Goal: Task Accomplishment & Management: Use online tool/utility

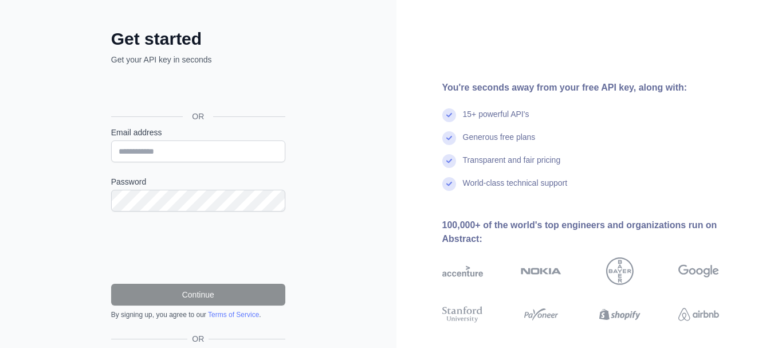
scroll to position [44, 0]
click at [206, 150] on input "Email address" at bounding box center [198, 152] width 174 height 22
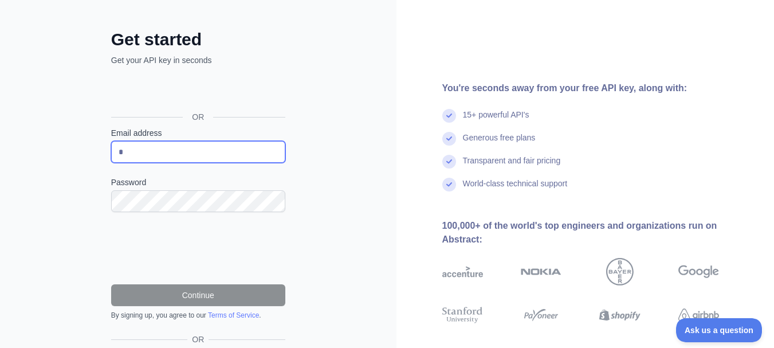
scroll to position [0, 0]
type input "**********"
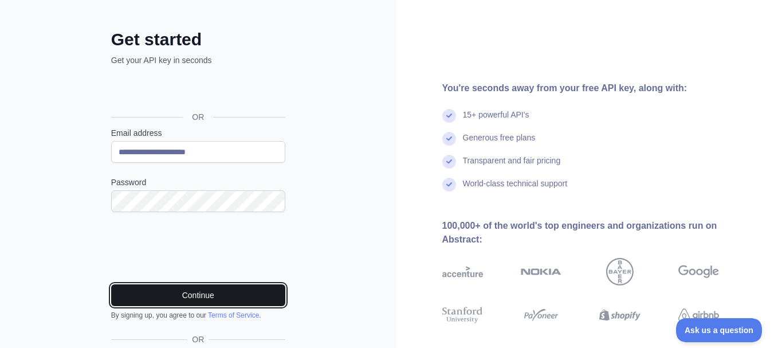
click at [190, 292] on button "Continue" at bounding box center [198, 295] width 174 height 22
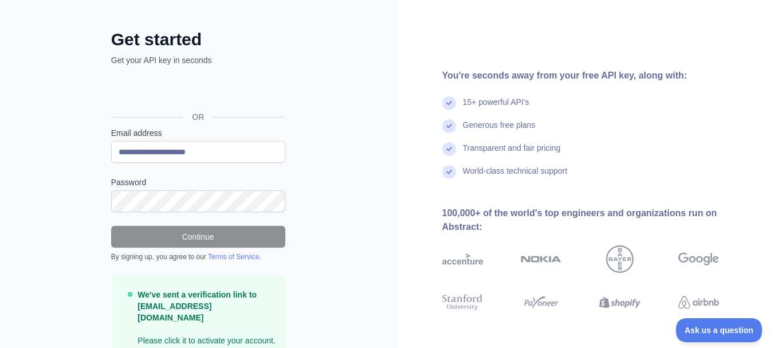
scroll to position [85, 0]
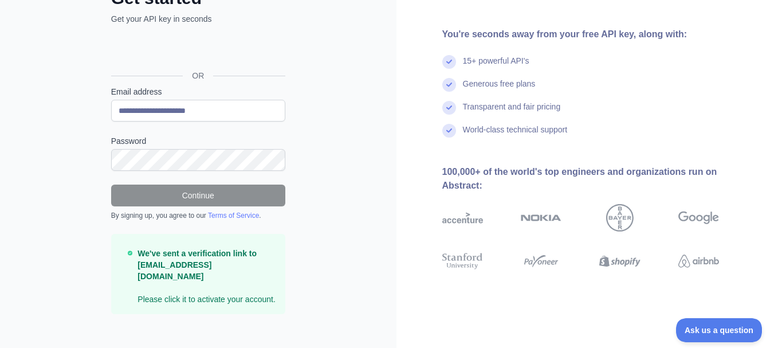
click at [206, 65] on div "OR" at bounding box center [198, 75] width 174 height 21
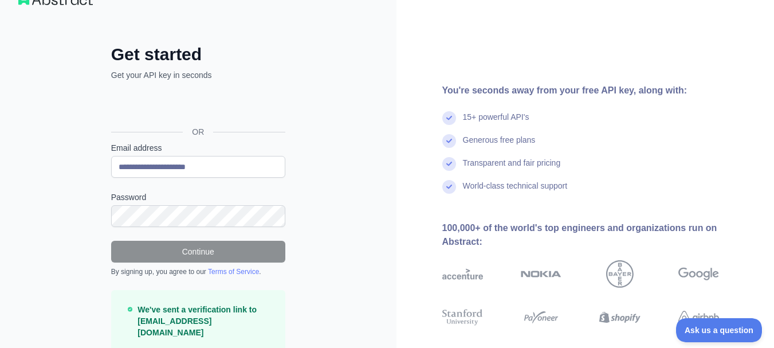
scroll to position [23, 0]
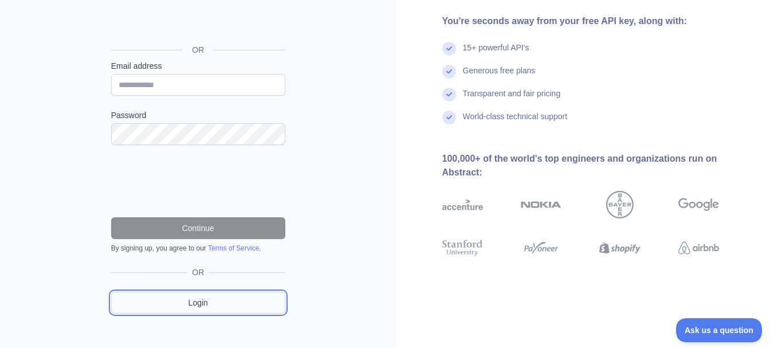
click at [197, 309] on link "Login" at bounding box center [198, 303] width 174 height 22
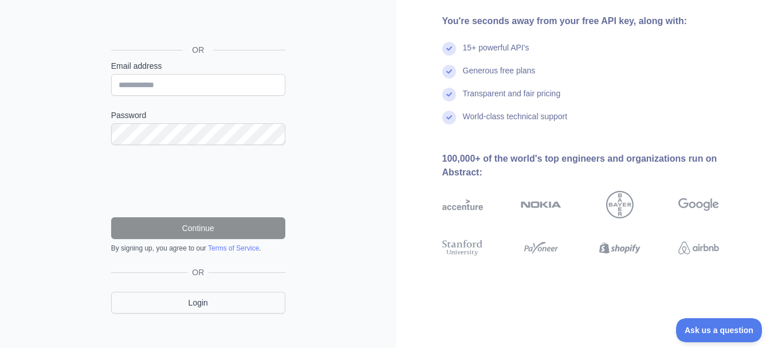
scroll to position [64, 0]
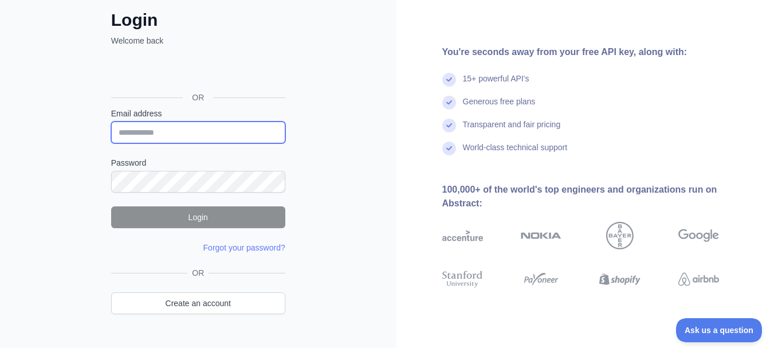
click at [156, 133] on input "Email address" at bounding box center [198, 132] width 174 height 22
type input "**********"
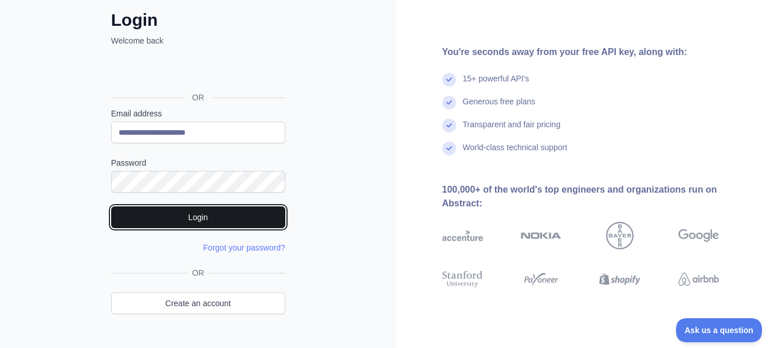
click at [230, 215] on button "Login" at bounding box center [198, 217] width 174 height 22
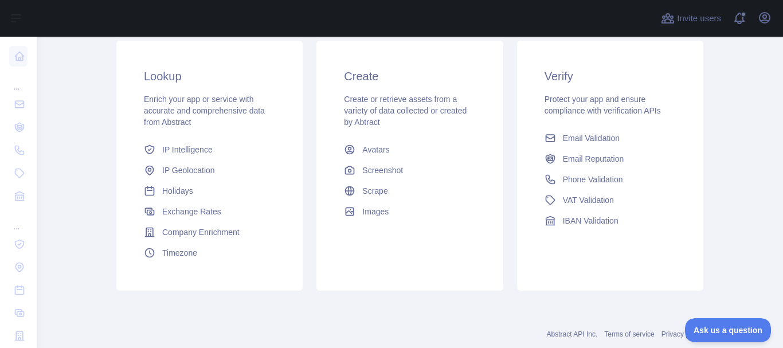
scroll to position [192, 0]
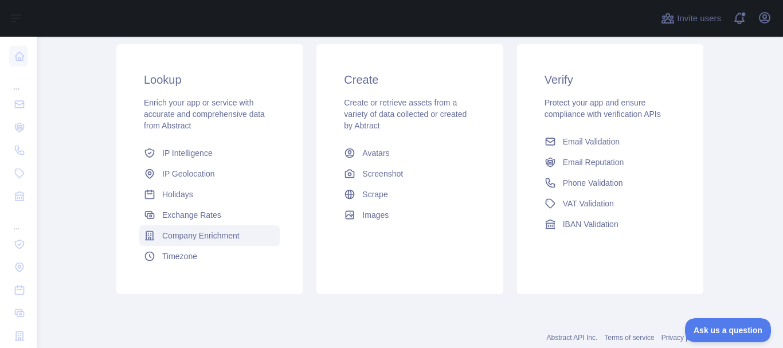
click at [226, 237] on span "Company Enrichment" at bounding box center [200, 235] width 77 height 11
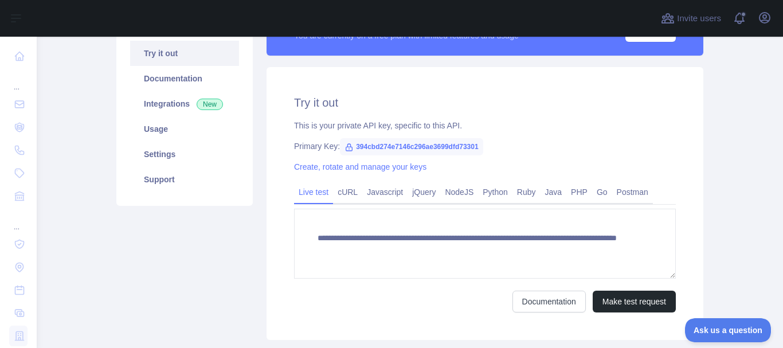
scroll to position [116, 0]
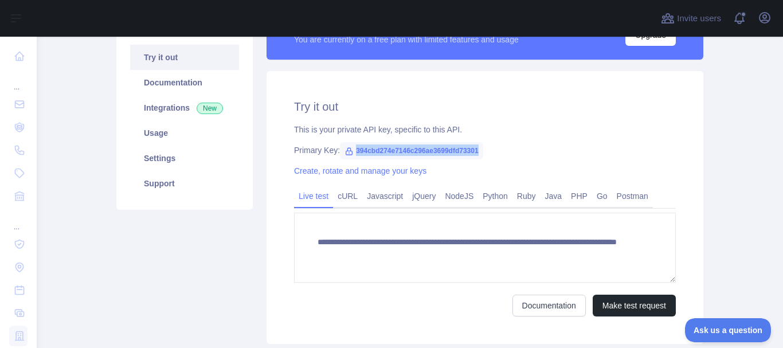
drag, startPoint x: 472, startPoint y: 150, endPoint x: 349, endPoint y: 151, distance: 123.2
click at [349, 151] on span "394cbd274e7146c296ae3699dfd73301" at bounding box center [411, 150] width 143 height 17
copy span "394cbd274e7146c296ae3699dfd73301"
